Goal: Information Seeking & Learning: Check status

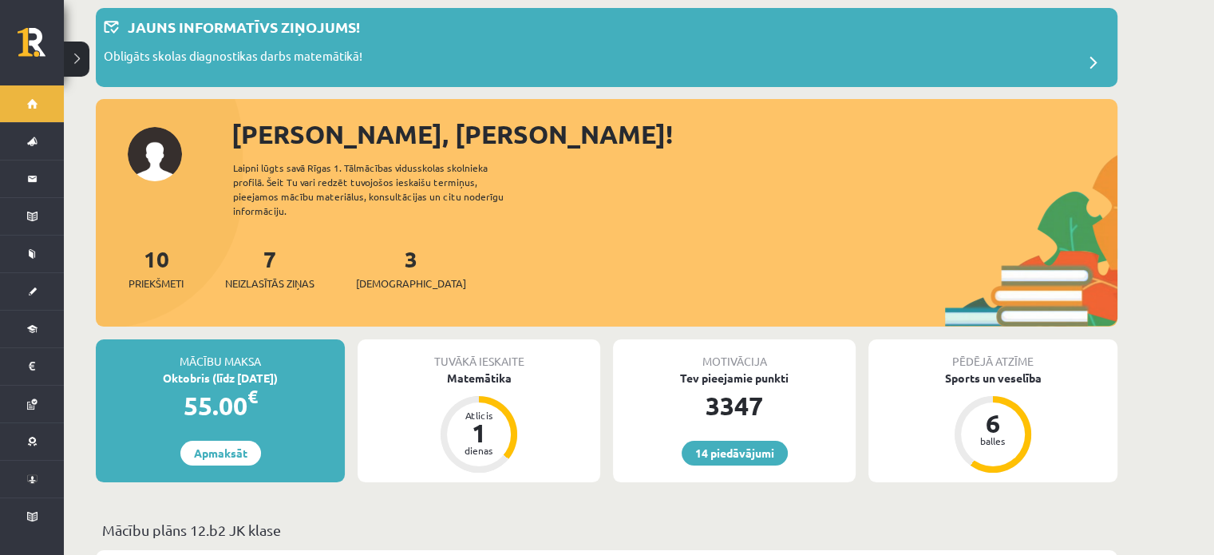
scroll to position [319, 0]
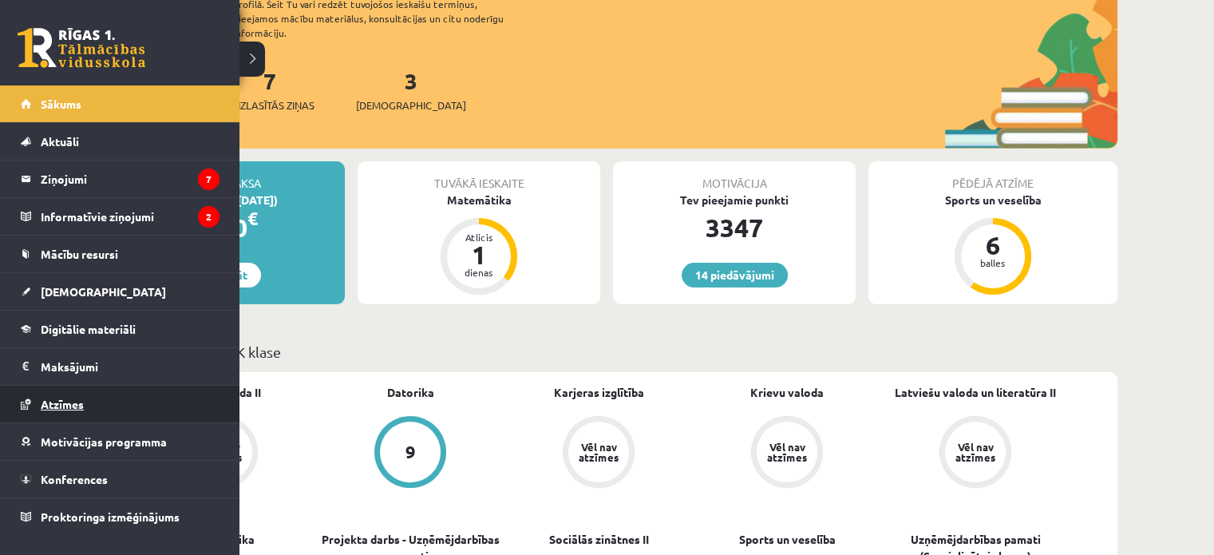
click at [73, 405] on span "Atzīmes" at bounding box center [62, 404] width 43 height 14
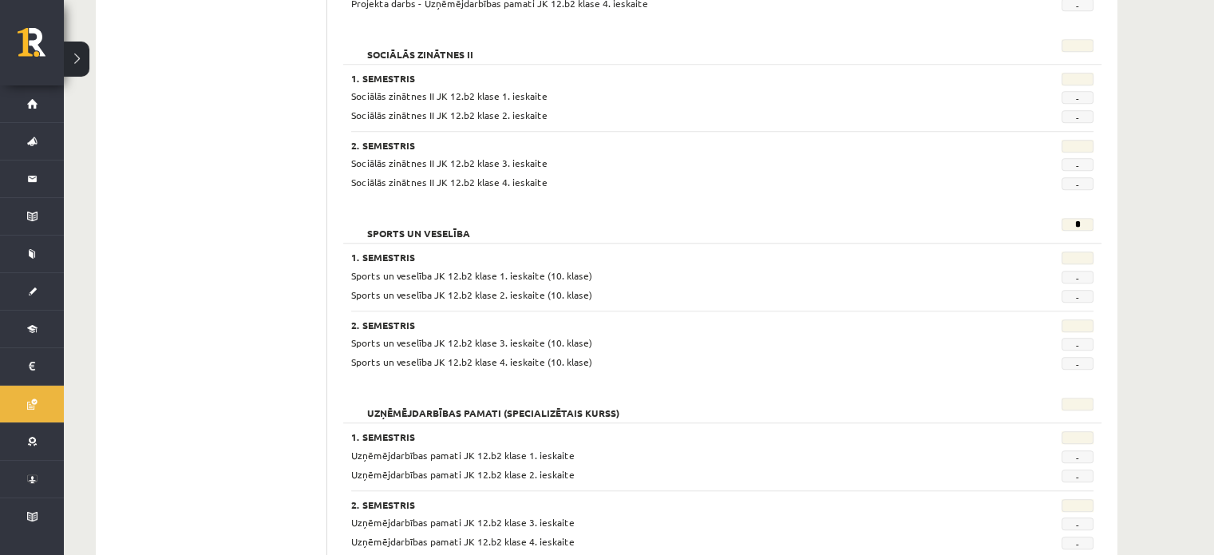
scroll to position [1414, 0]
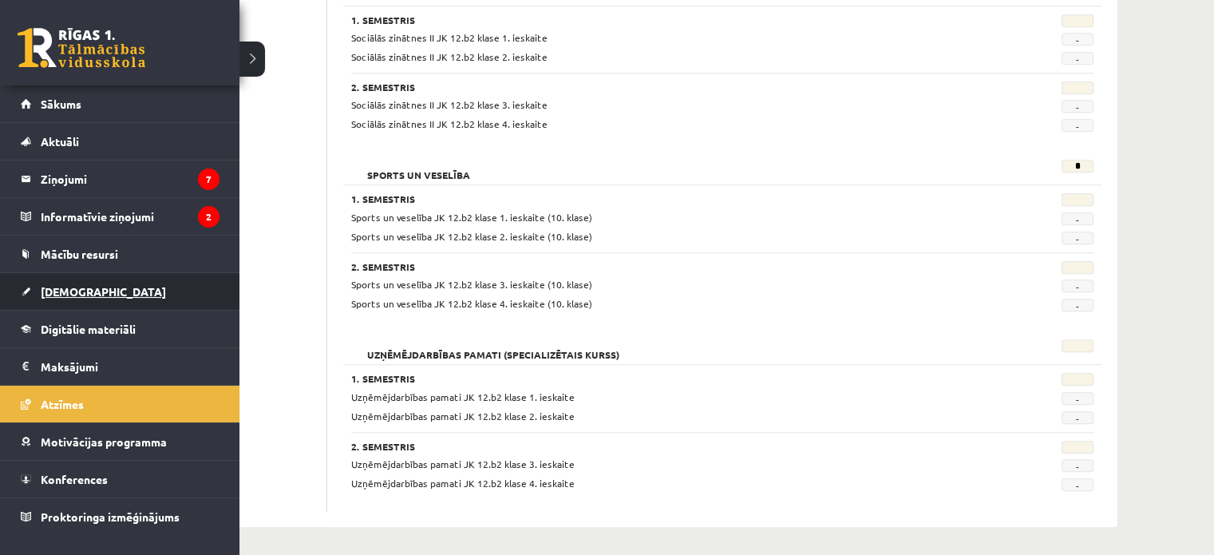
click at [67, 291] on span "[DEMOGRAPHIC_DATA]" at bounding box center [103, 291] width 125 height 14
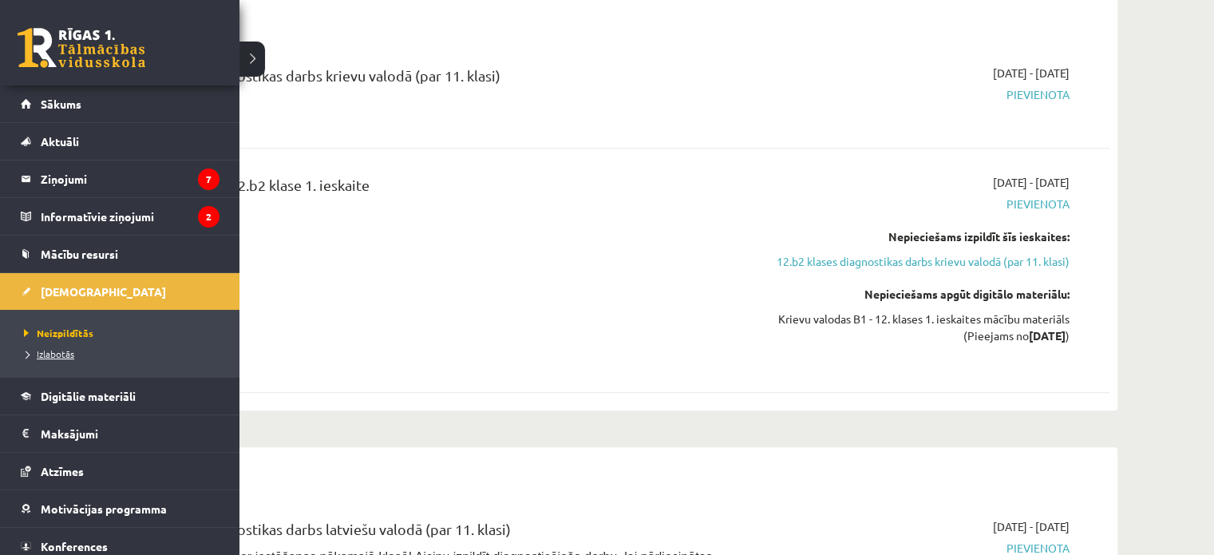
click at [50, 347] on span "Izlabotās" at bounding box center [47, 353] width 54 height 13
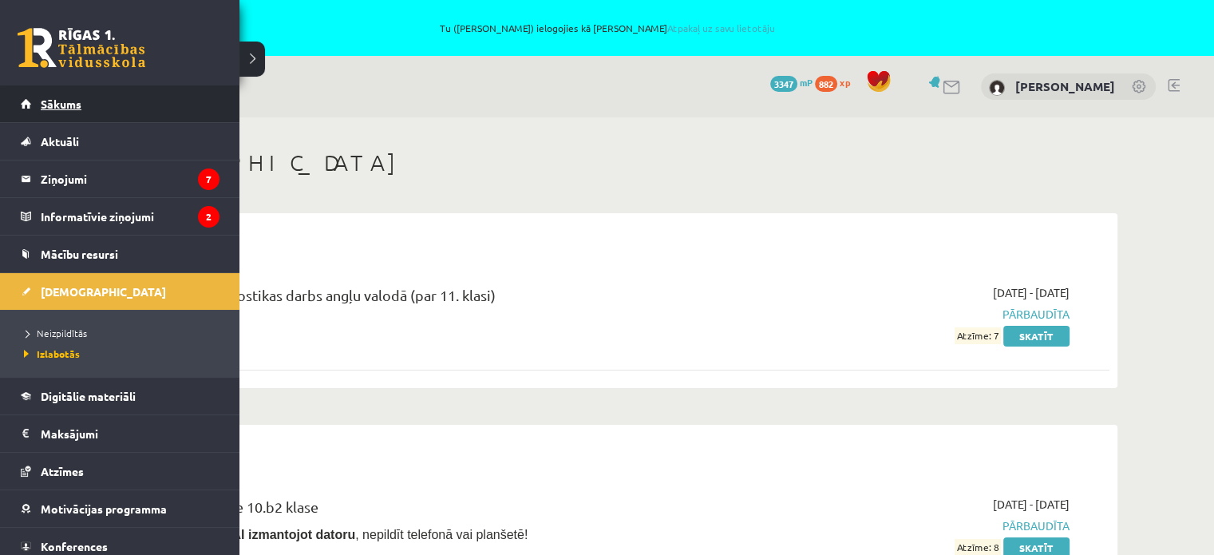
click at [75, 110] on link "Sākums" at bounding box center [120, 103] width 199 height 37
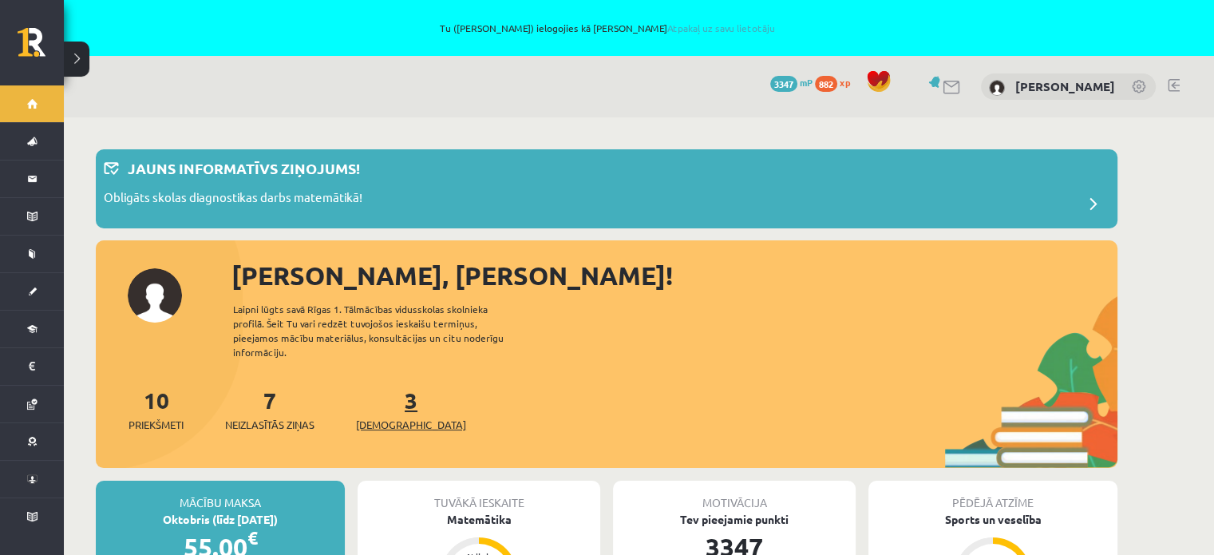
click at [390, 417] on span "[DEMOGRAPHIC_DATA]" at bounding box center [411, 425] width 110 height 16
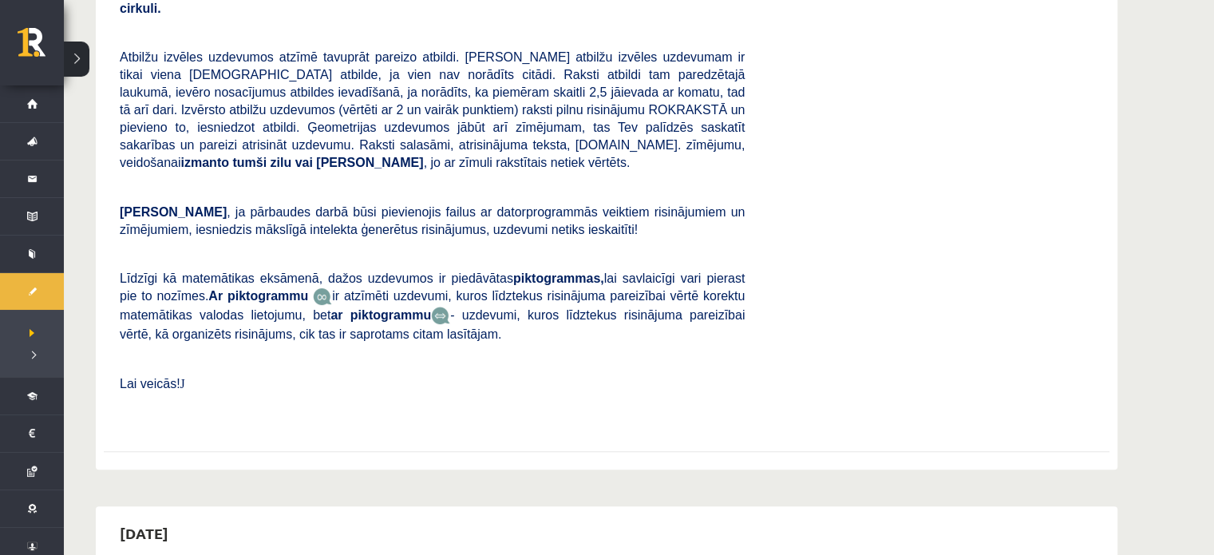
scroll to position [399, 0]
click at [457, 374] on p "Lai veicās! J" at bounding box center [432, 383] width 625 height 18
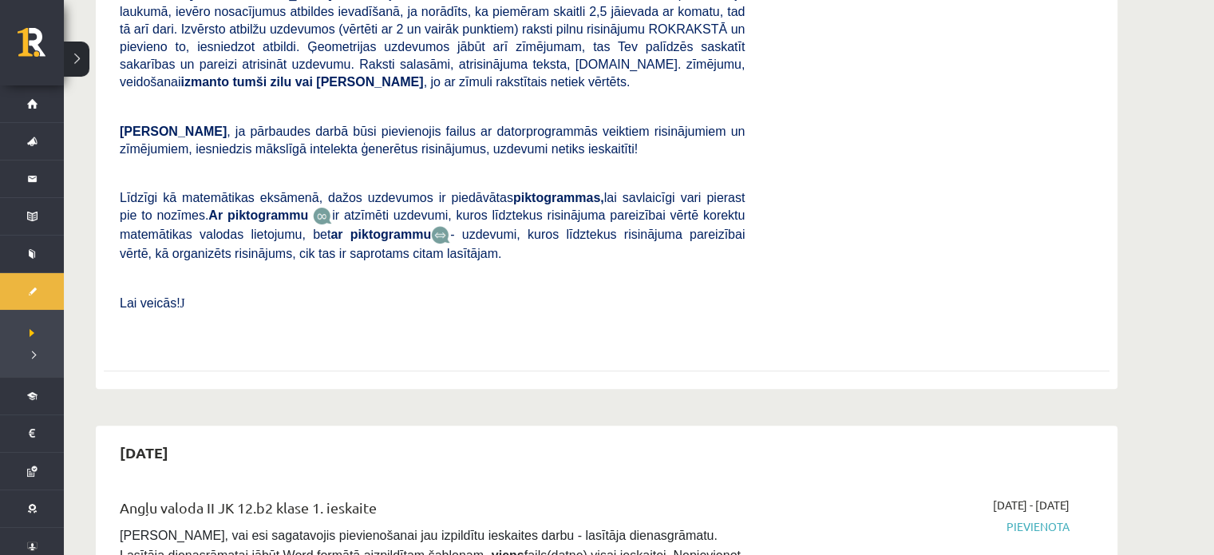
scroll to position [638, 0]
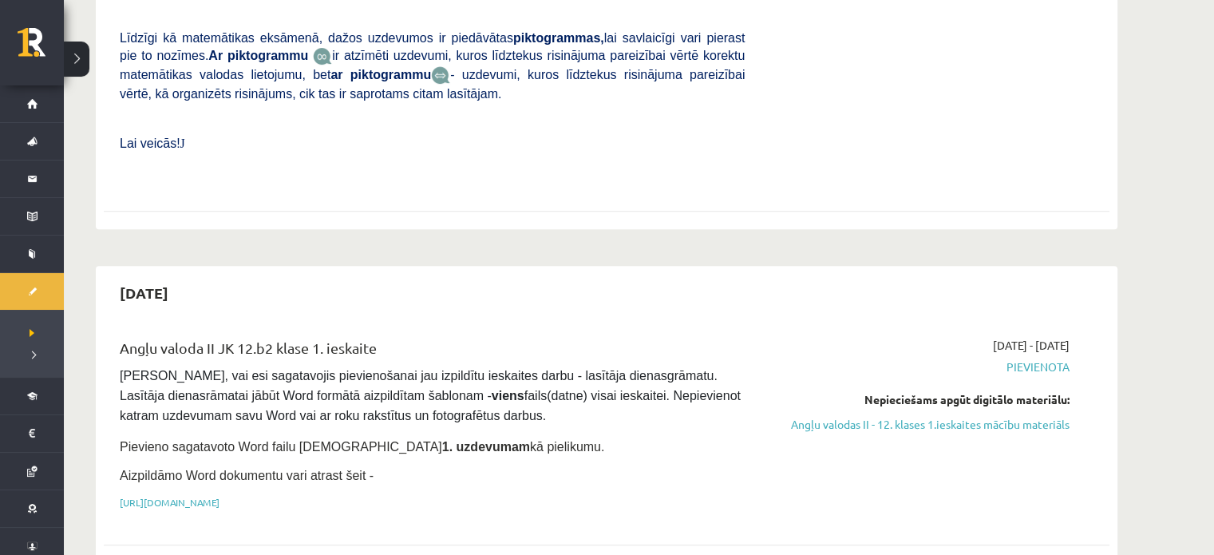
click at [712, 472] on div "Angļu valoda II JK 12.b2 klase 1. ieskaite Pārliecinies, vai esi sagatavojis pi…" at bounding box center [432, 428] width 649 height 182
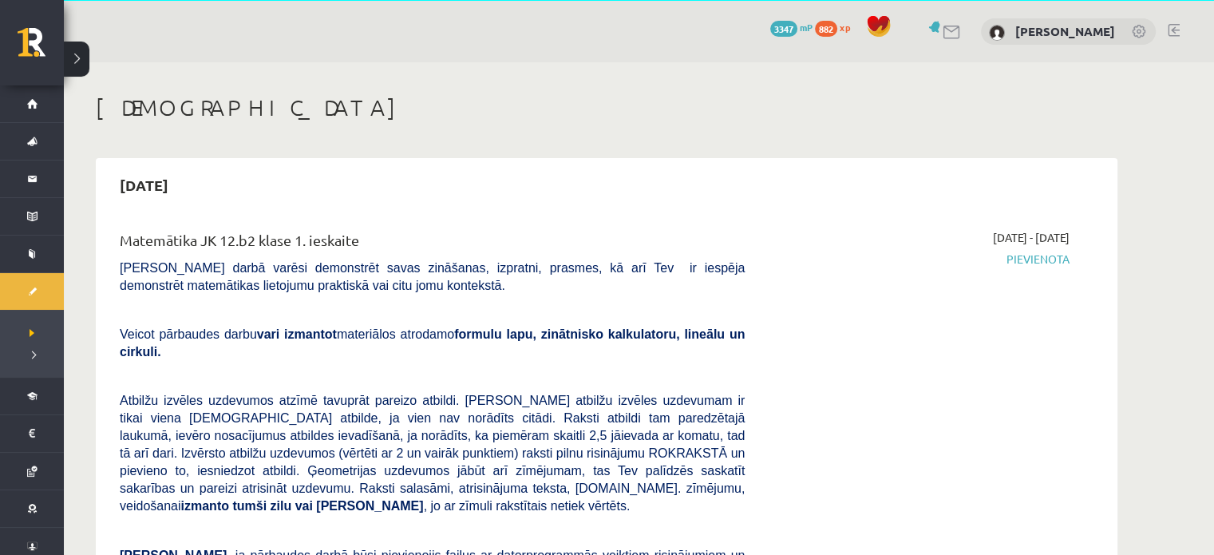
scroll to position [0, 0]
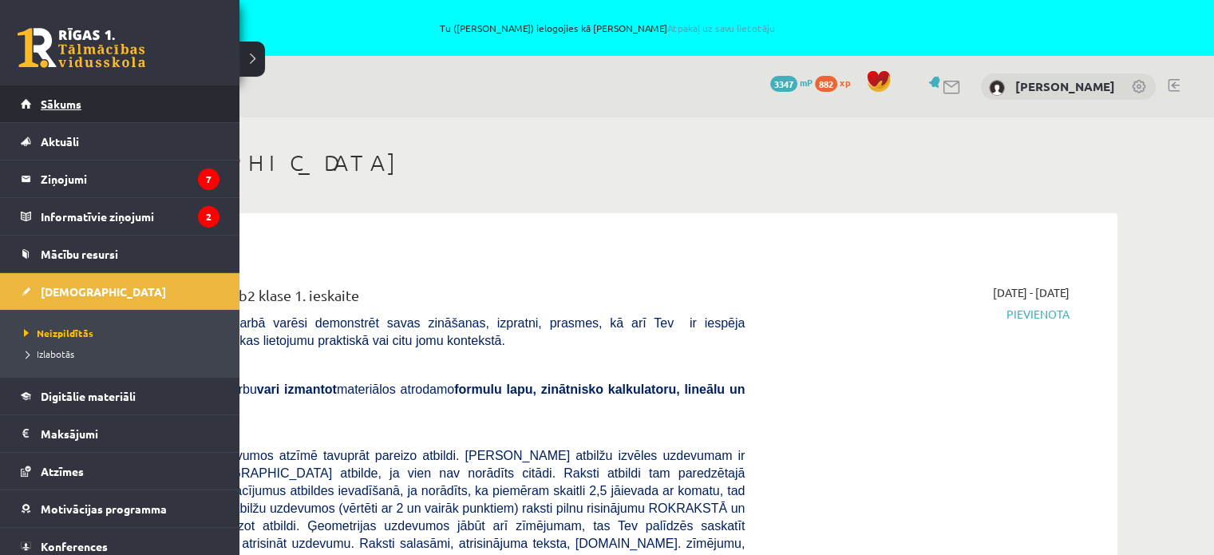
click at [56, 106] on span "Sākums" at bounding box center [61, 104] width 41 height 14
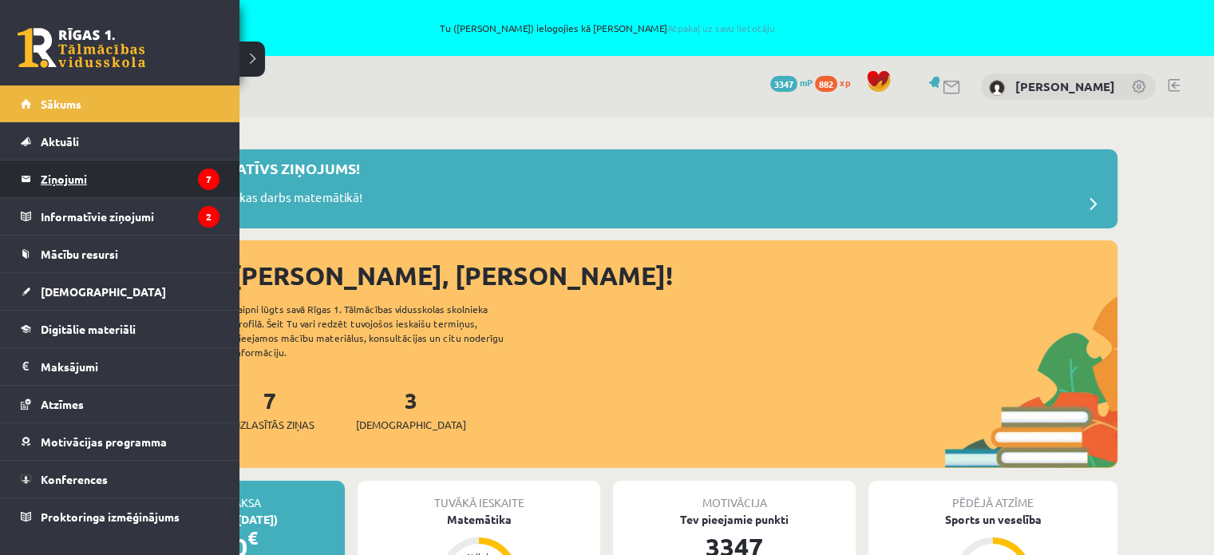
click at [77, 183] on legend "Ziņojumi 7" at bounding box center [130, 178] width 179 height 37
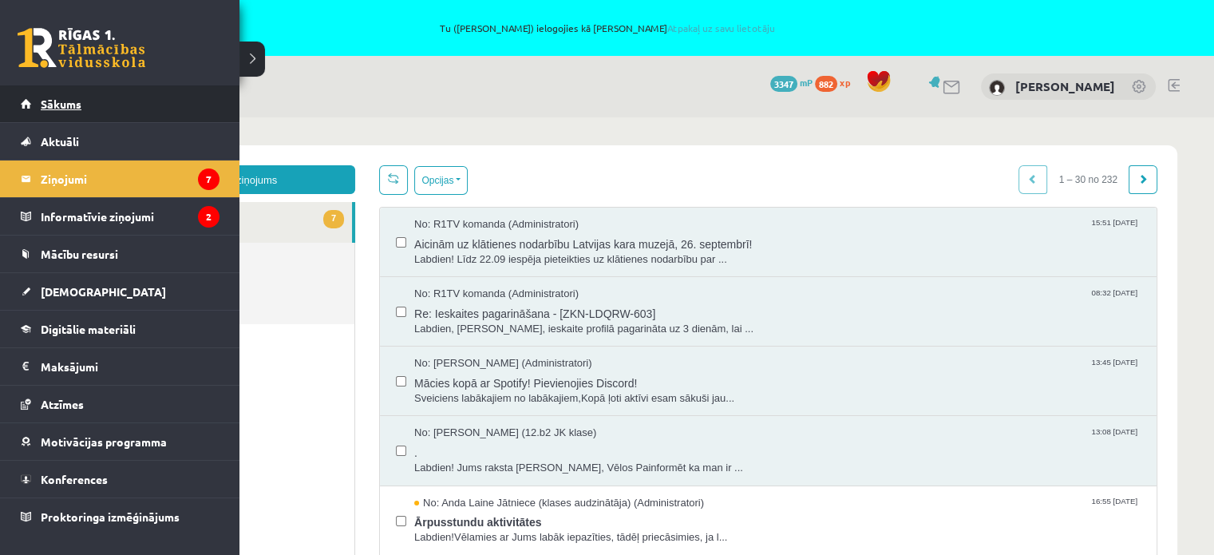
click at [62, 106] on span "Sākums" at bounding box center [61, 104] width 41 height 14
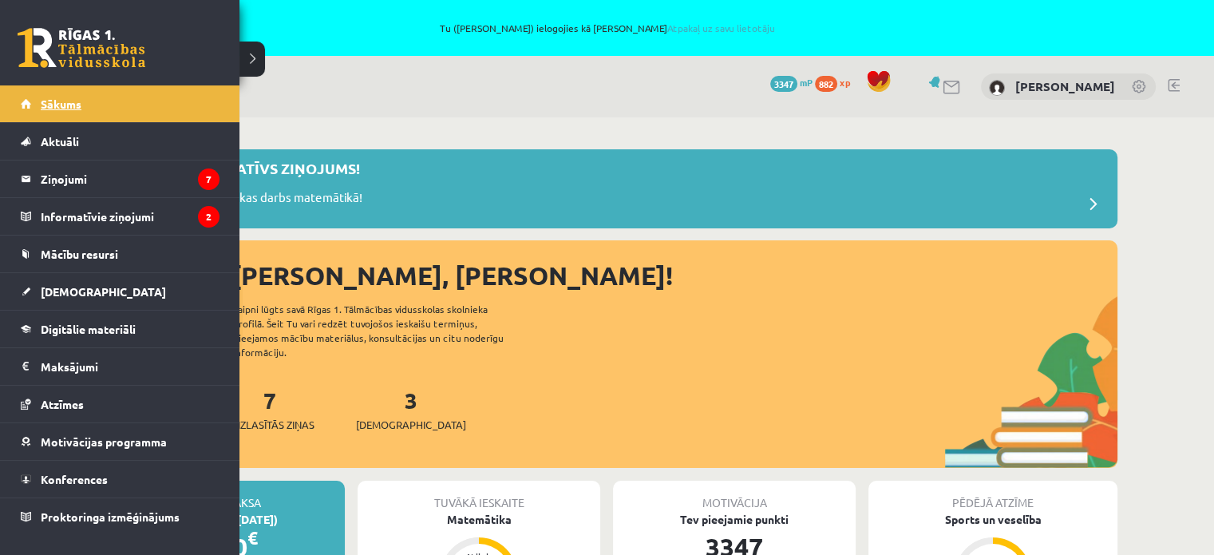
click at [52, 110] on link "Sākums" at bounding box center [120, 103] width 199 height 37
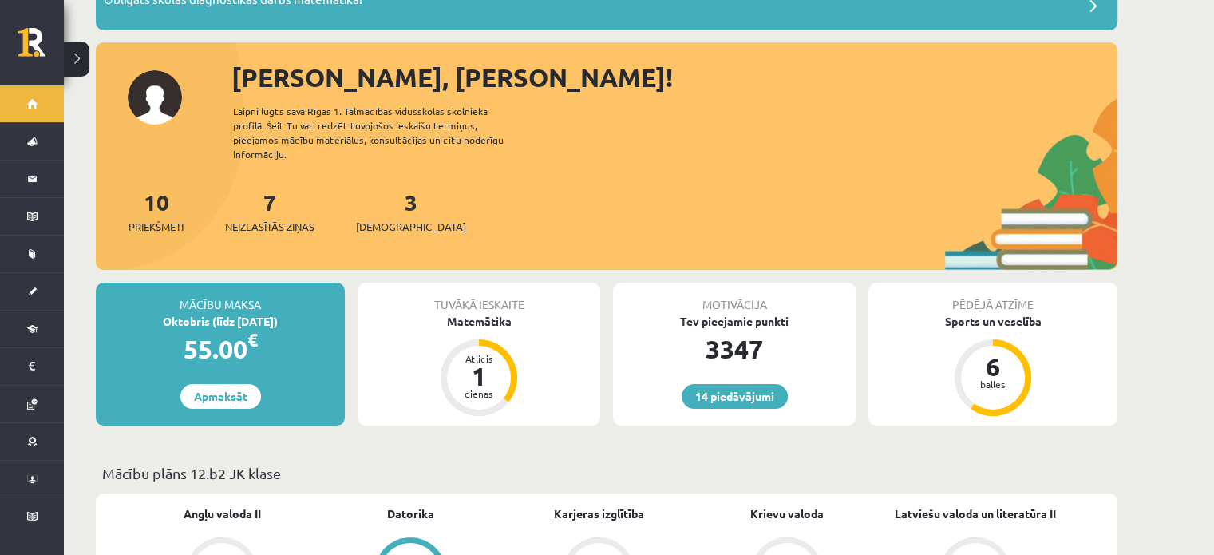
scroll to position [479, 0]
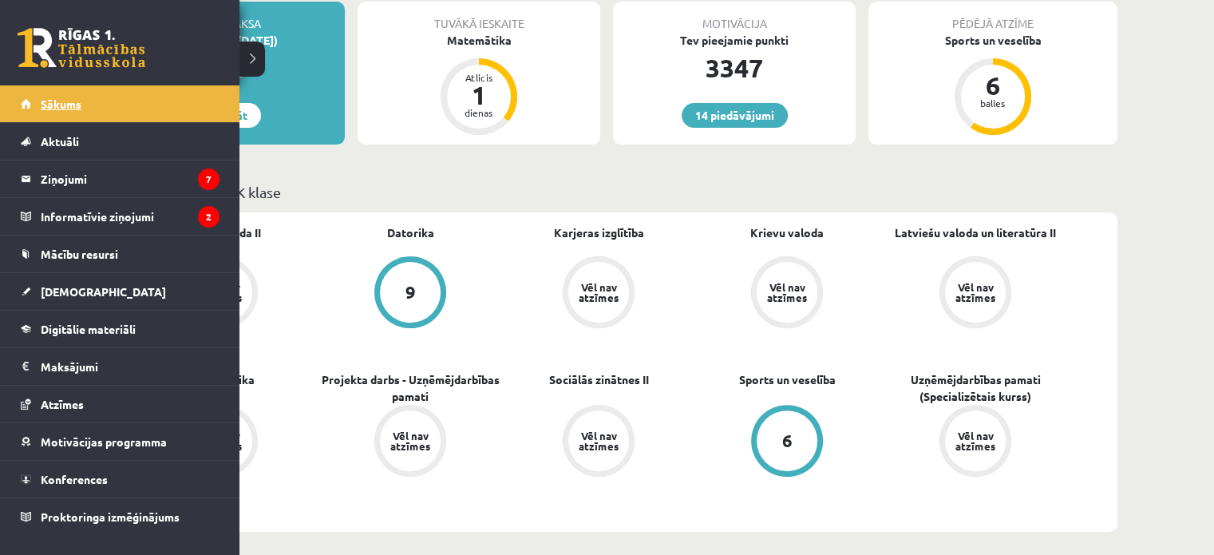
click at [88, 104] on link "Sākums" at bounding box center [120, 103] width 199 height 37
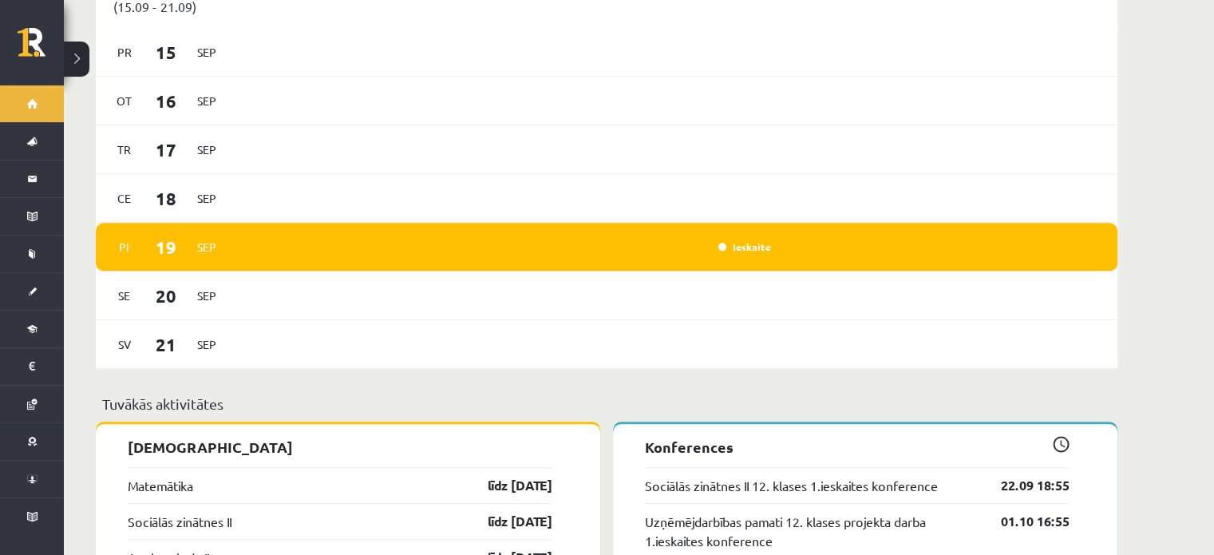
scroll to position [1197, 0]
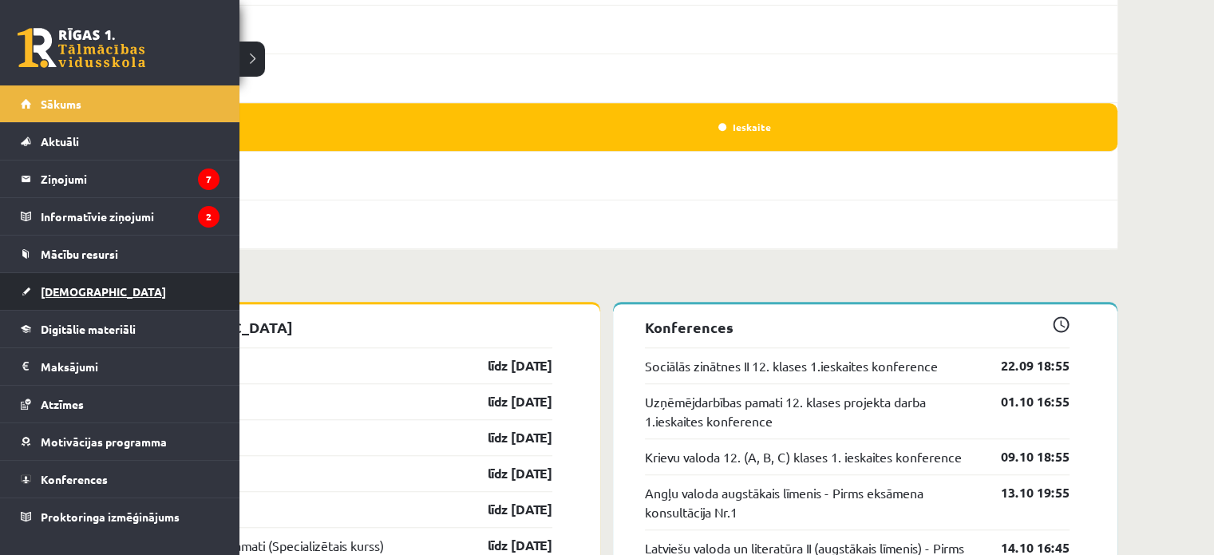
click at [66, 284] on span "[DEMOGRAPHIC_DATA]" at bounding box center [103, 291] width 125 height 14
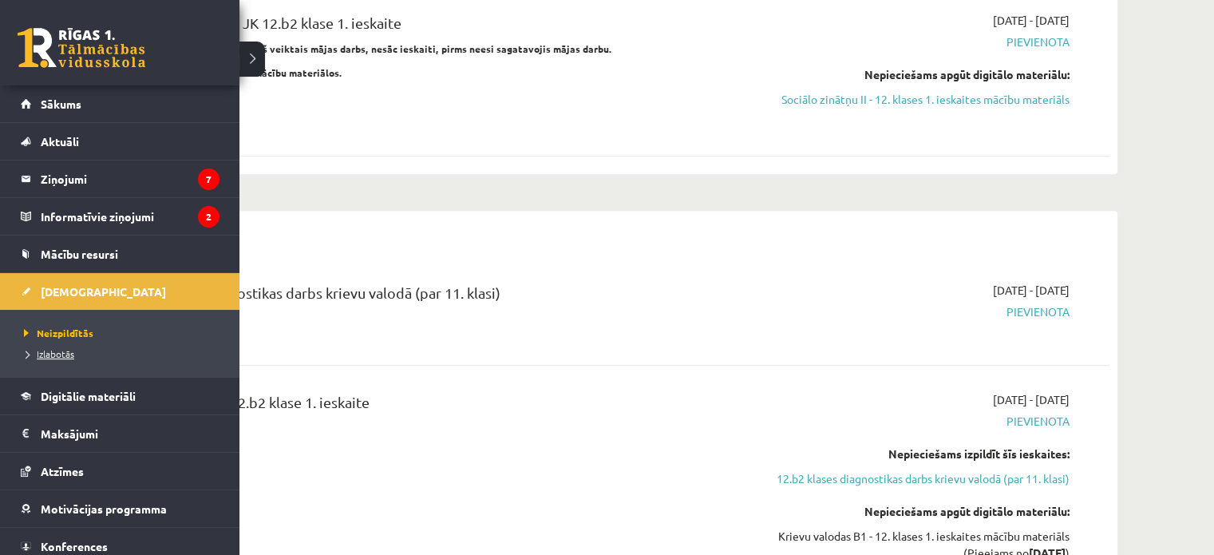
click at [49, 346] on link "Izlabotās" at bounding box center [122, 353] width 204 height 14
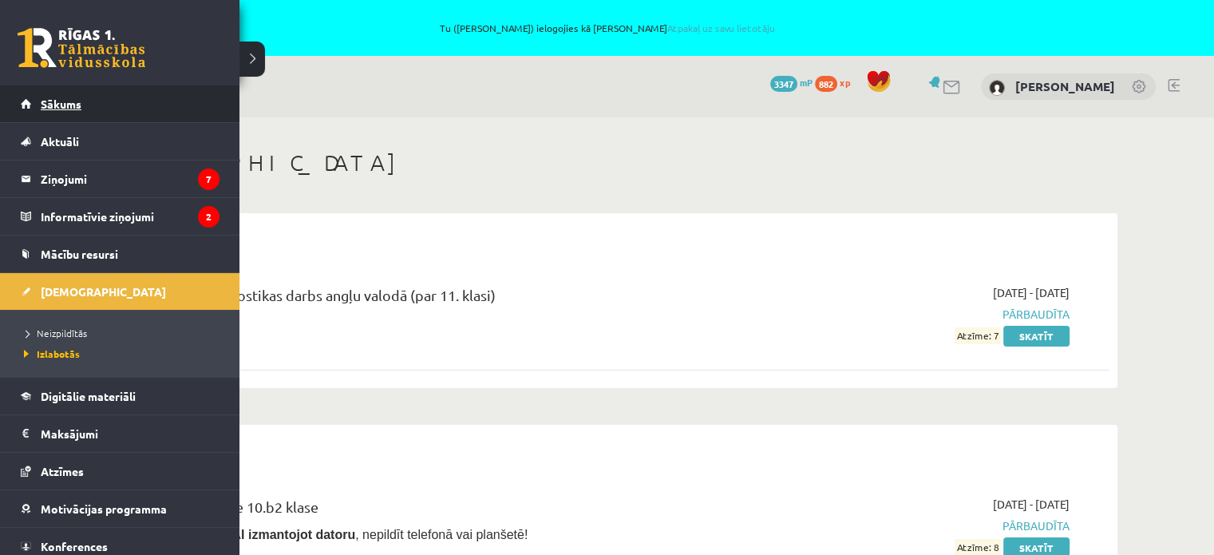
click at [46, 112] on link "Sākums" at bounding box center [120, 103] width 199 height 37
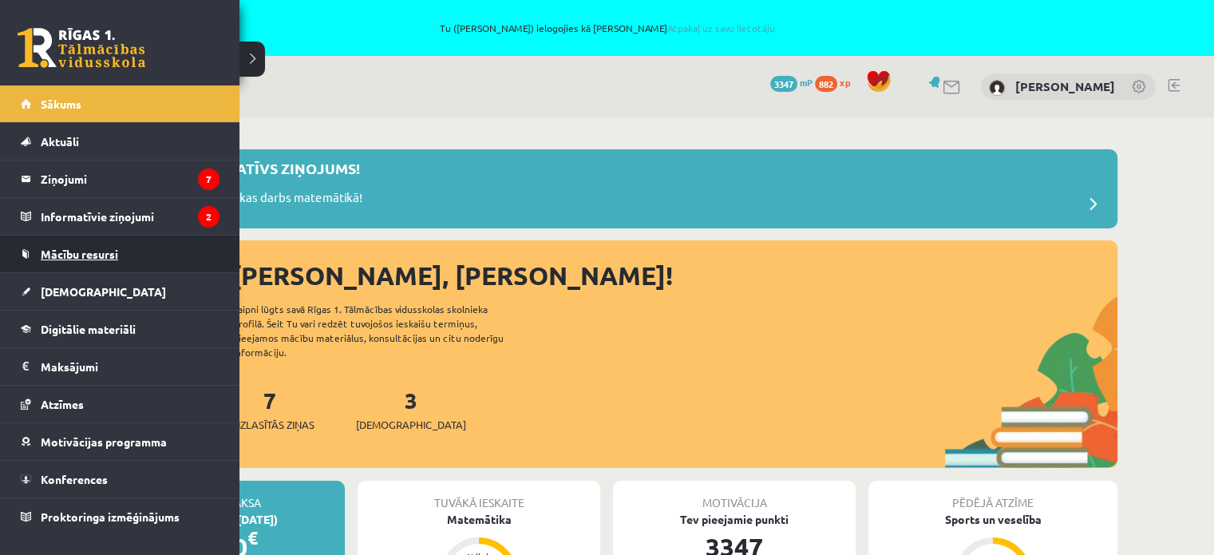
click at [51, 254] on span "Mācību resursi" at bounding box center [79, 254] width 77 height 14
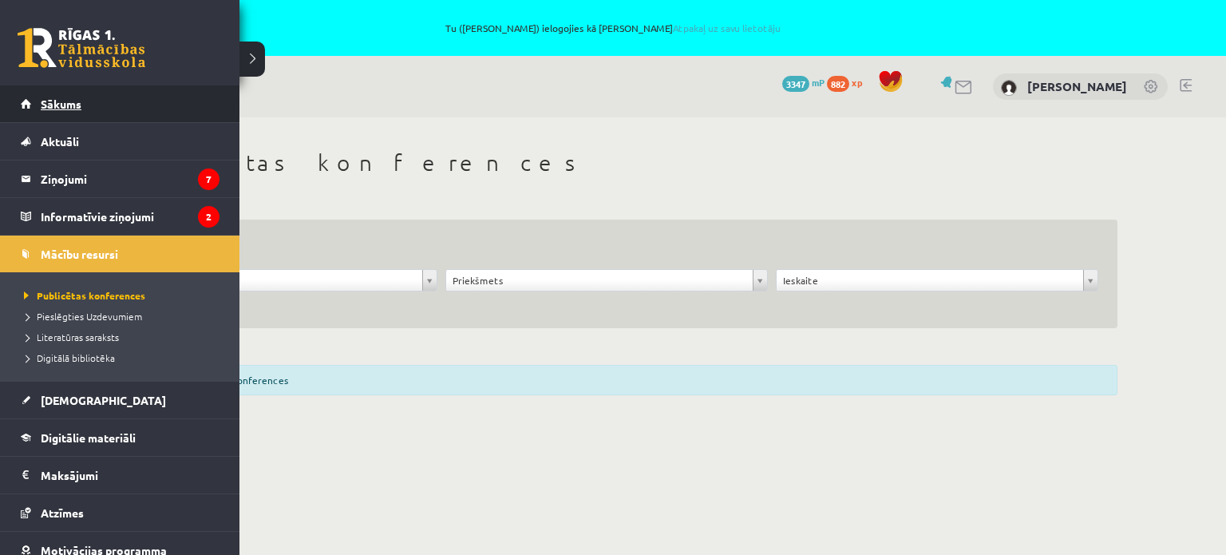
click at [60, 97] on link "Sākums" at bounding box center [120, 103] width 199 height 37
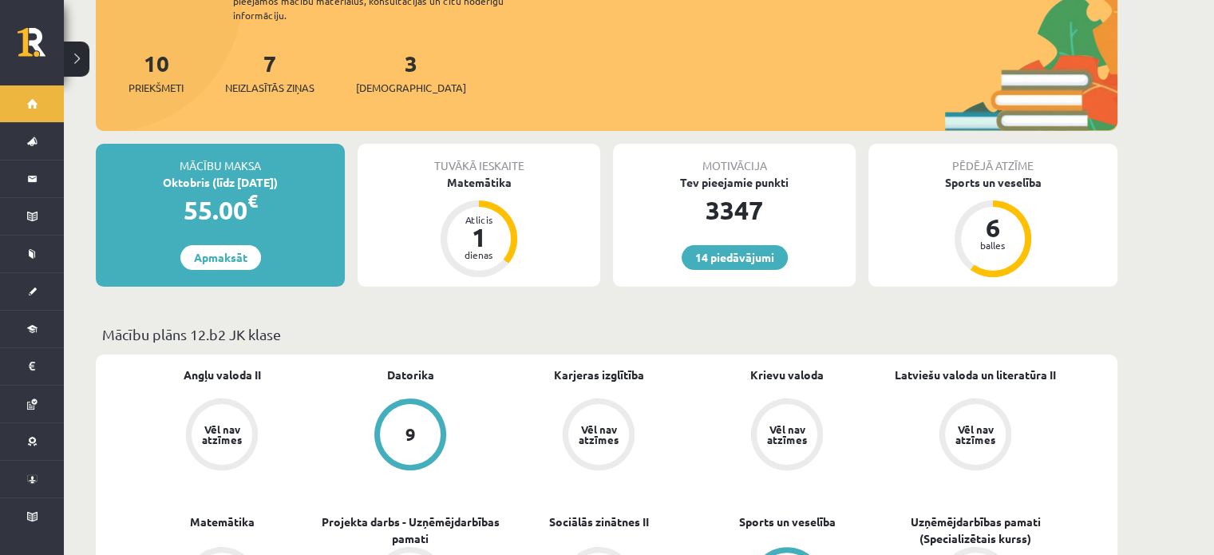
scroll to position [239, 0]
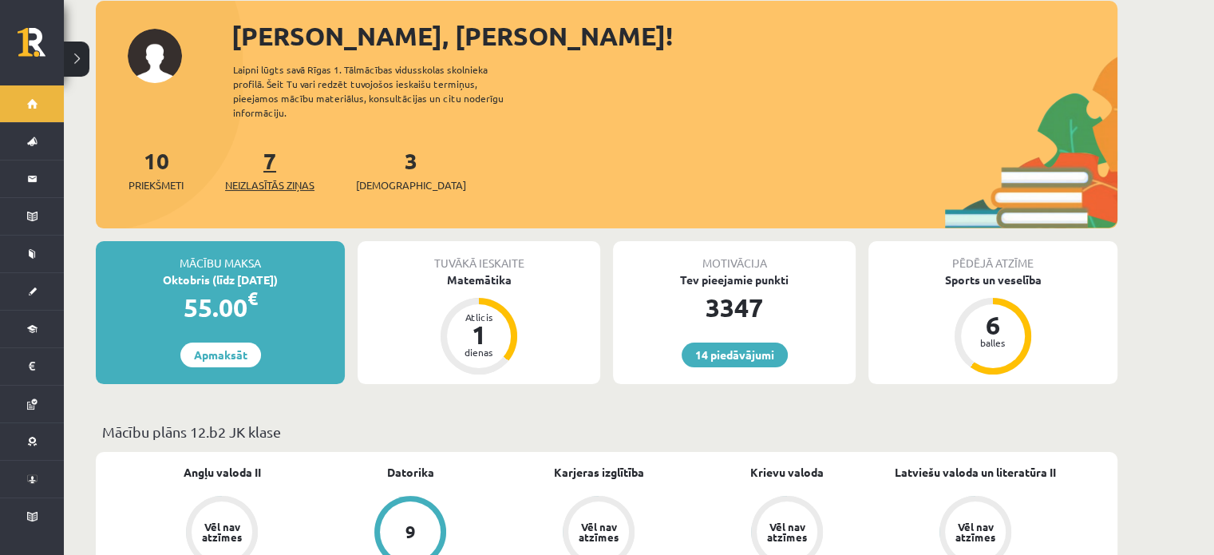
click at [281, 177] on span "Neizlasītās ziņas" at bounding box center [269, 185] width 89 height 16
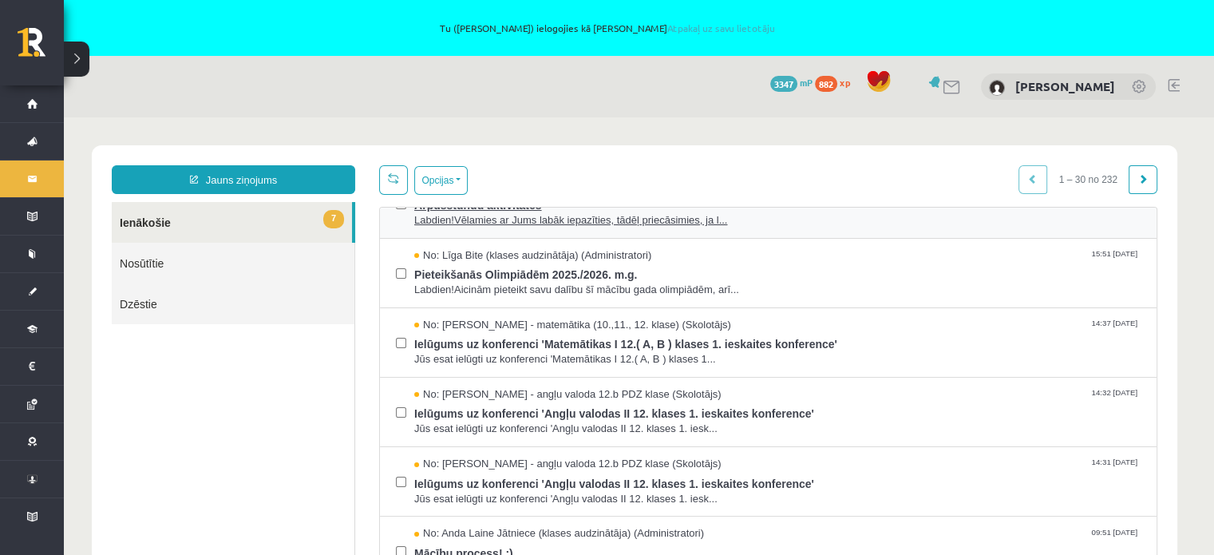
scroll to position [319, 0]
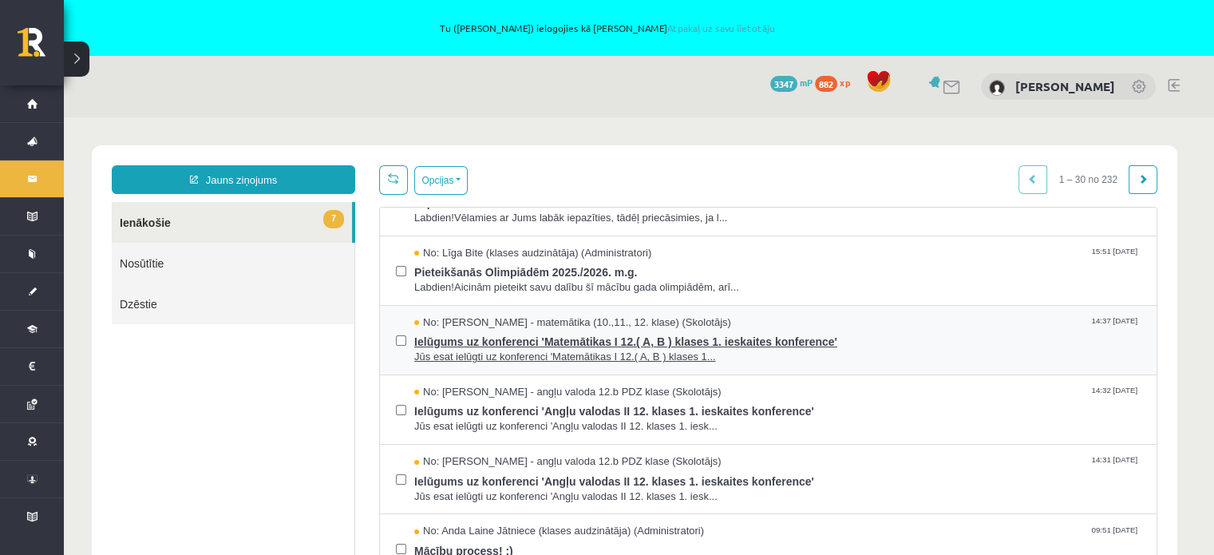
click at [664, 350] on span "Jūs esat ielūgti uz konferenci 'Matemātikas I 12.( A, B ) klases 1..." at bounding box center [777, 357] width 726 height 15
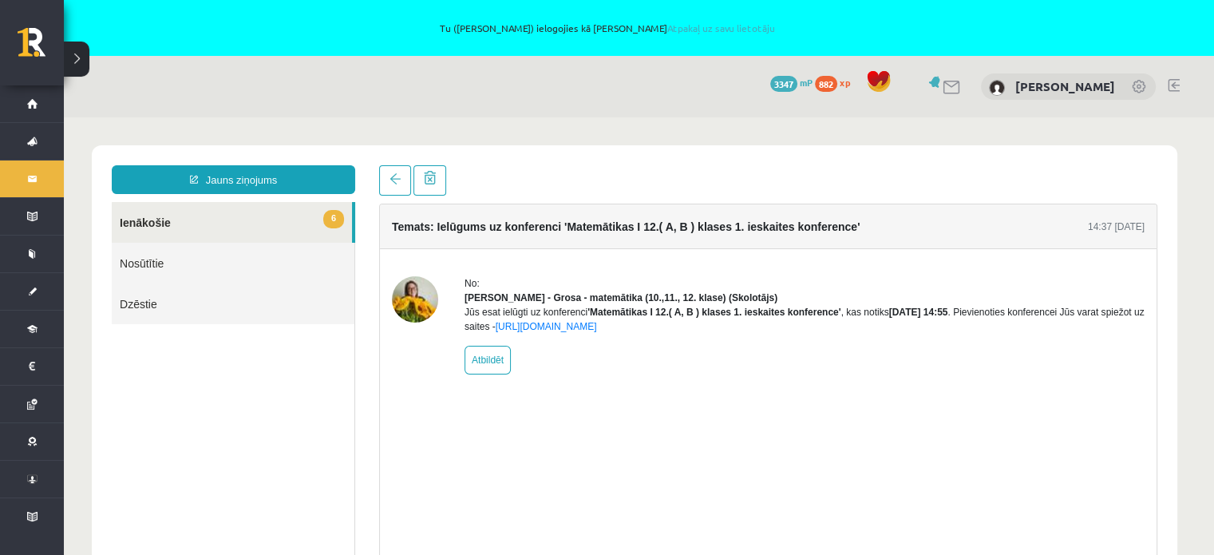
scroll to position [0, 0]
